Goal: Find specific page/section: Find specific page/section

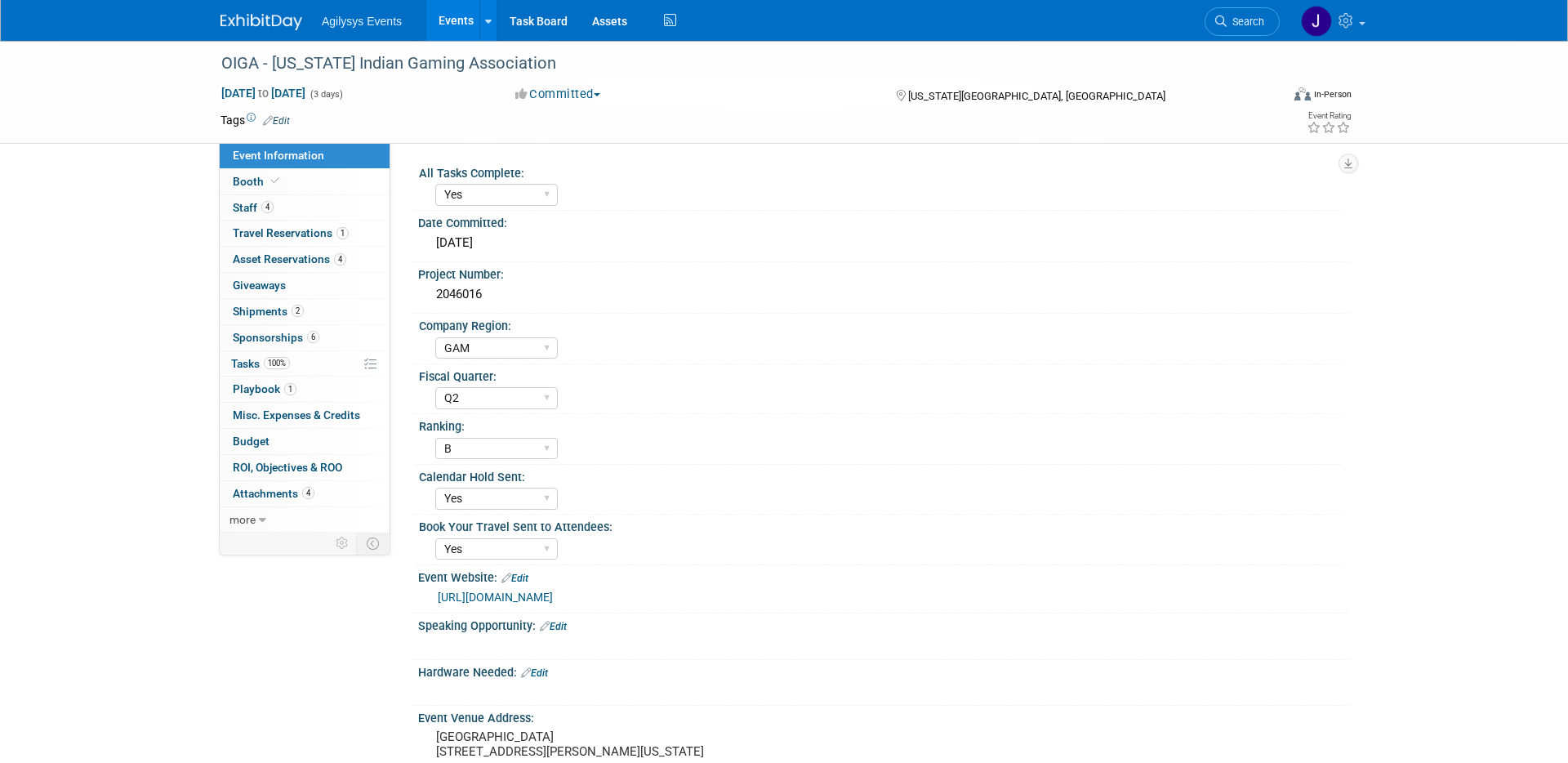
select select "Yes"
select select "GAM"
select select "Q2"
select select "B"
select select "Yes"
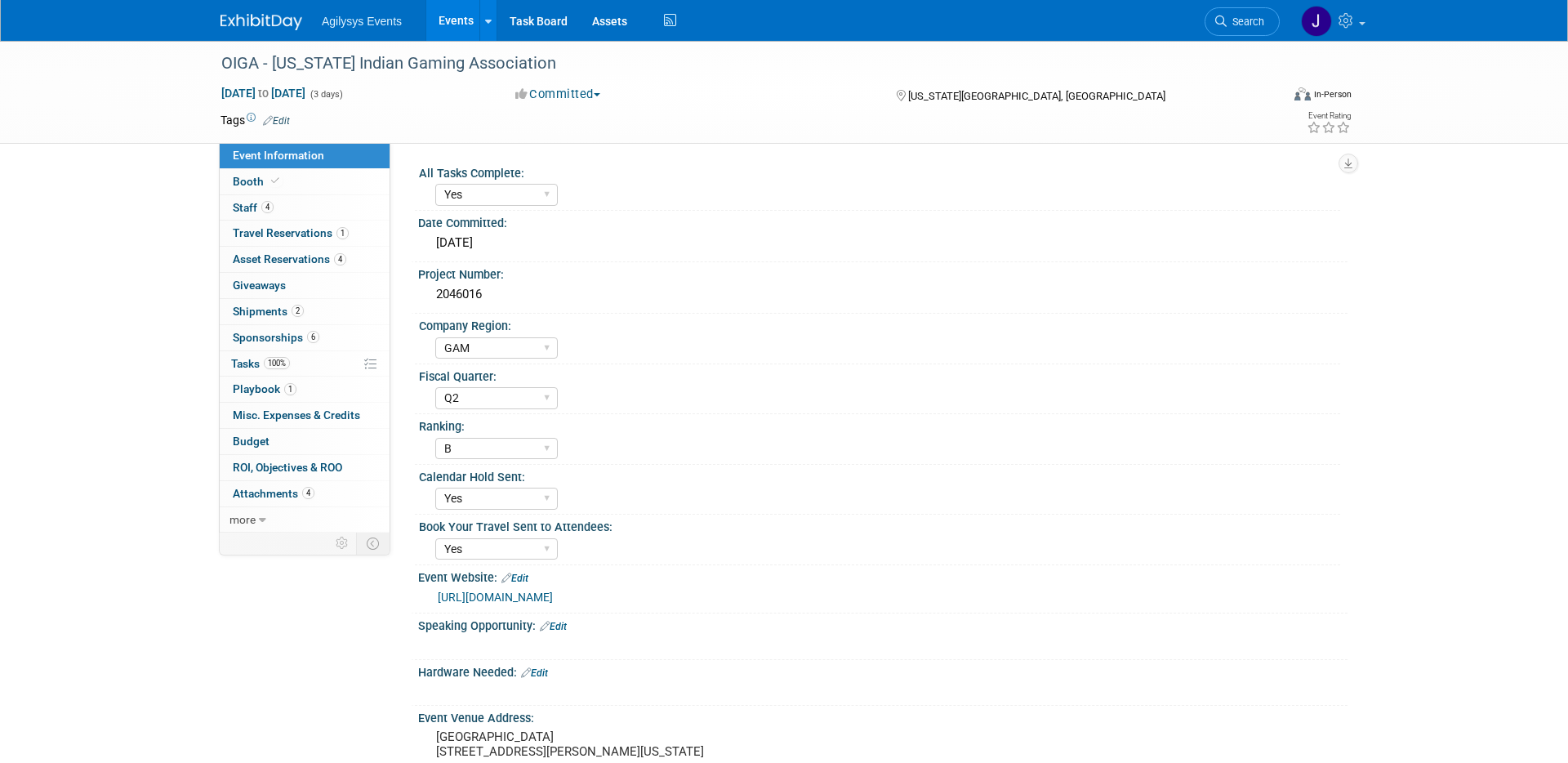
select select "Yes"
click at [456, 24] on link "Events" at bounding box center [456, 20] width 60 height 41
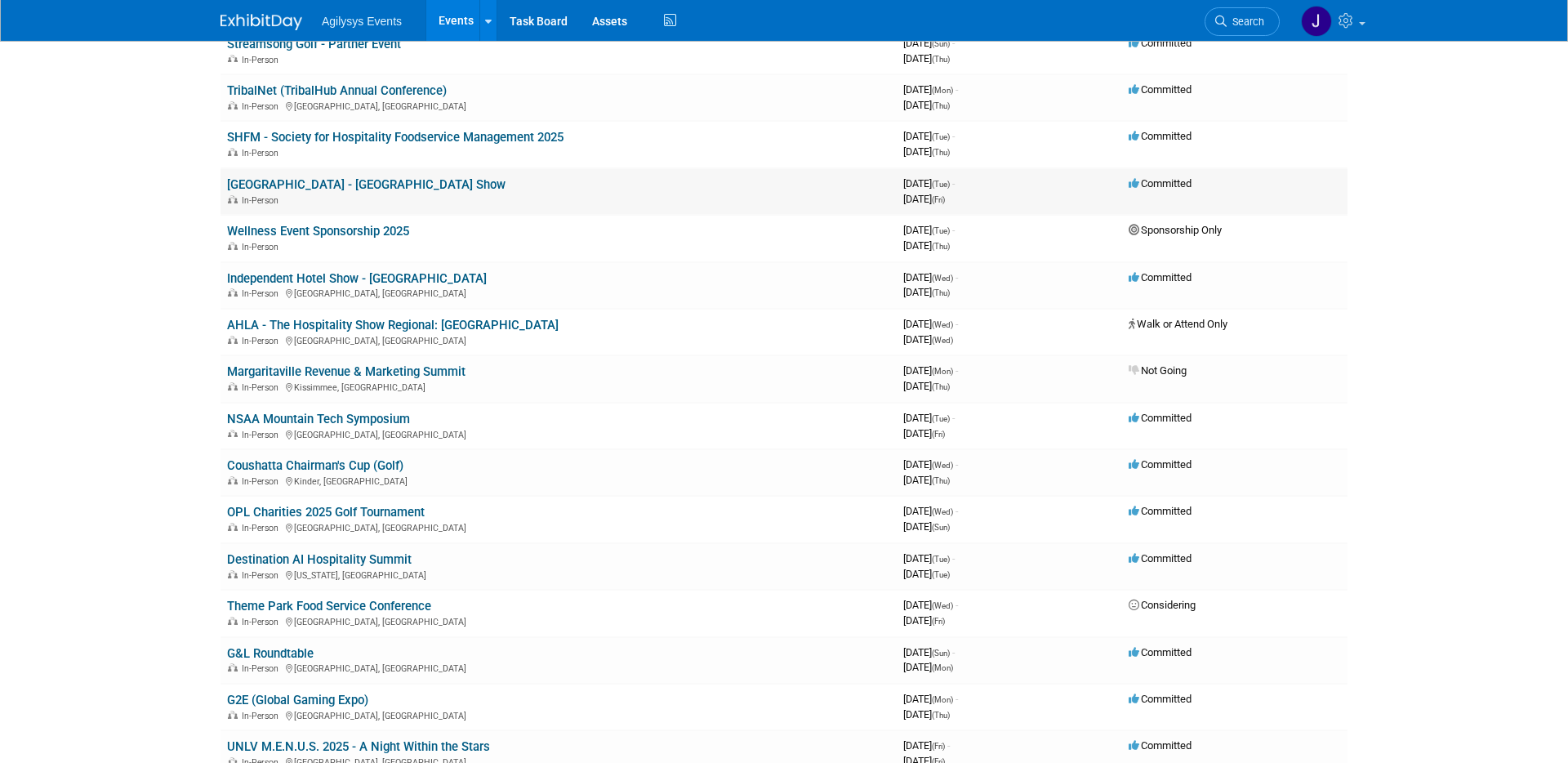
scroll to position [398, 0]
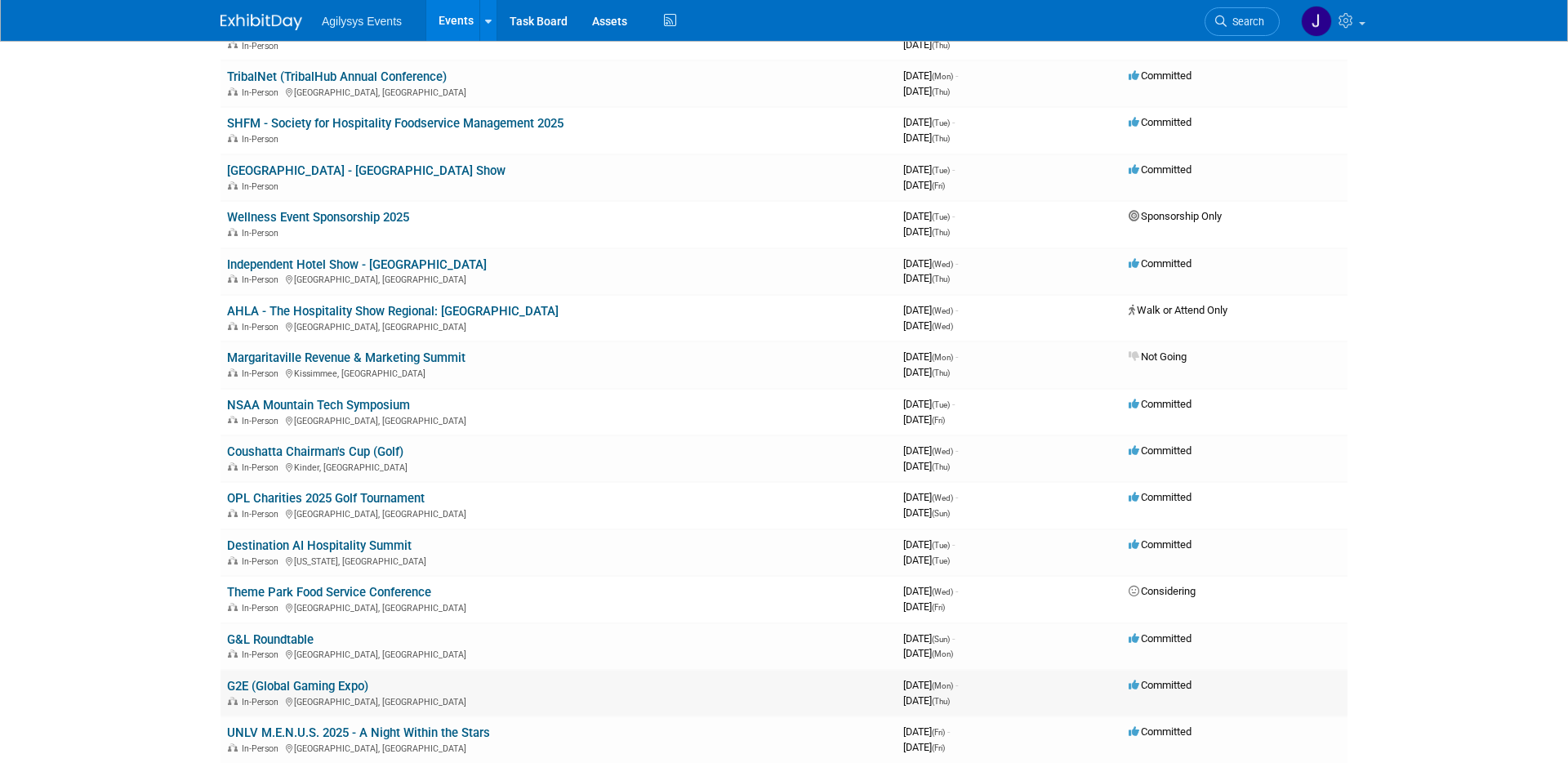
click at [243, 690] on link "G2E (Global Gaming Expo)" at bounding box center [298, 685] width 141 height 14
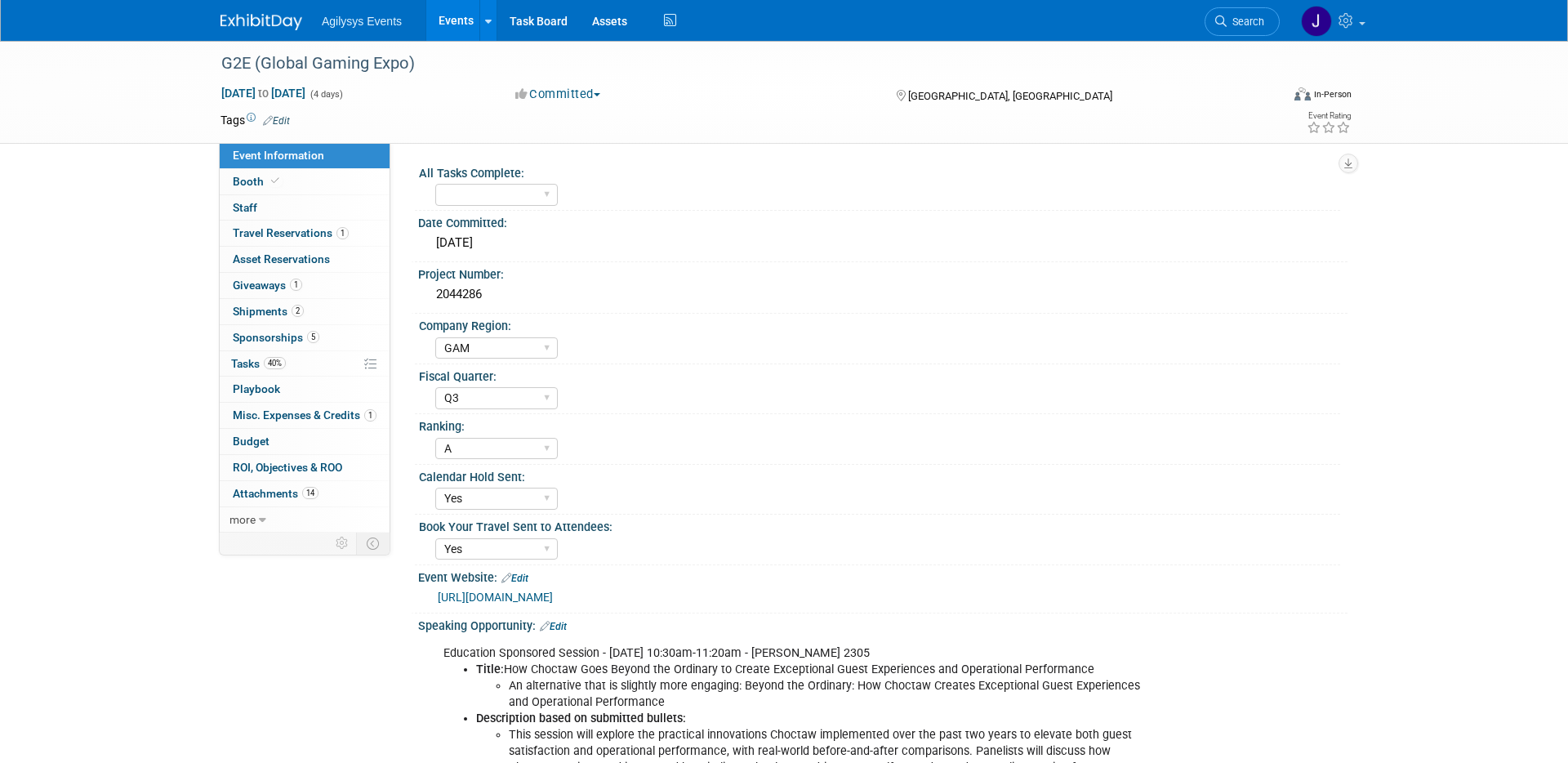
select select "GAM"
select select "Q3"
select select "A"
select select "Yes"
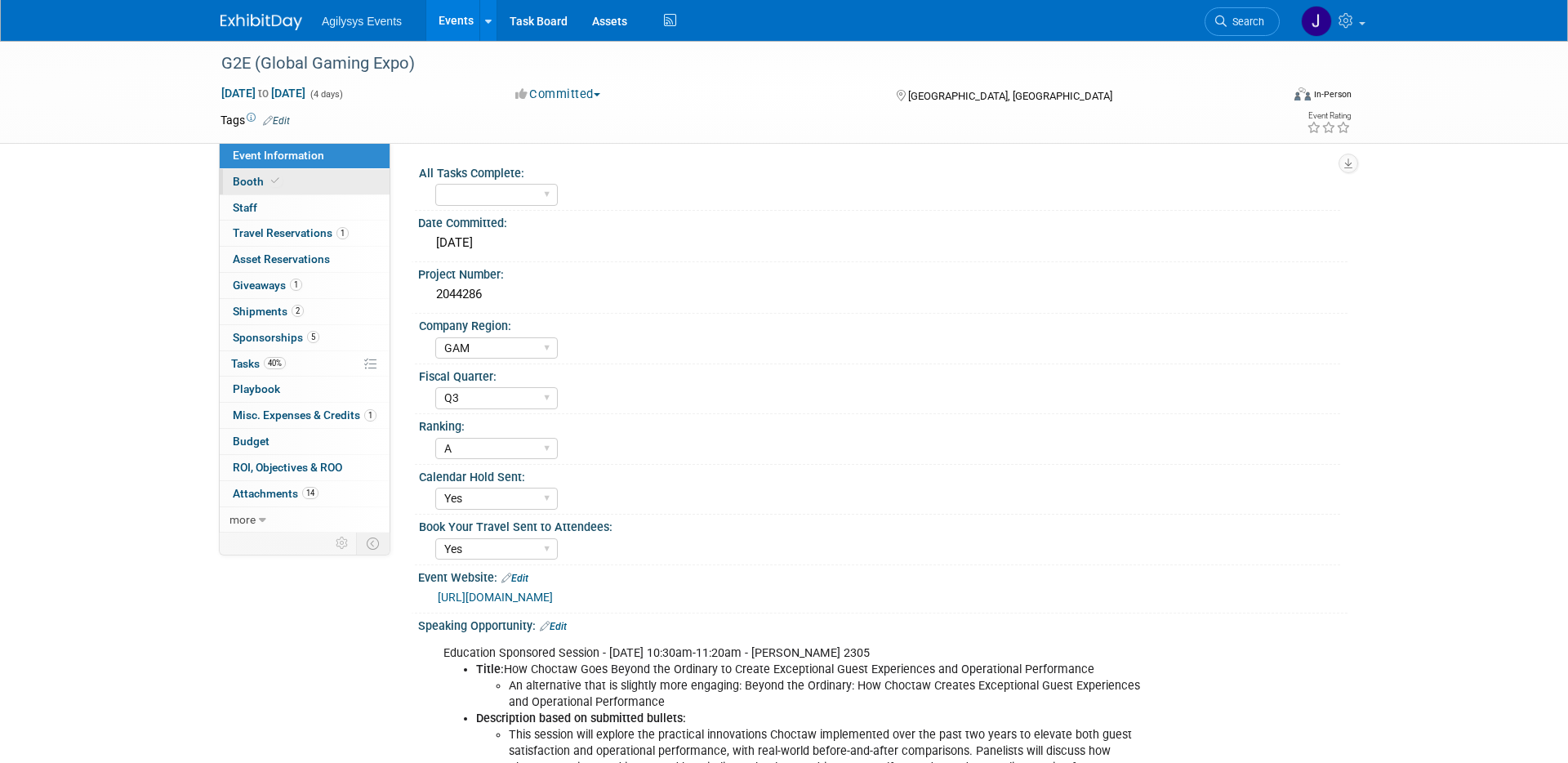
click at [251, 183] on span "Booth" at bounding box center [258, 182] width 50 height 14
